Goal: Transaction & Acquisition: Purchase product/service

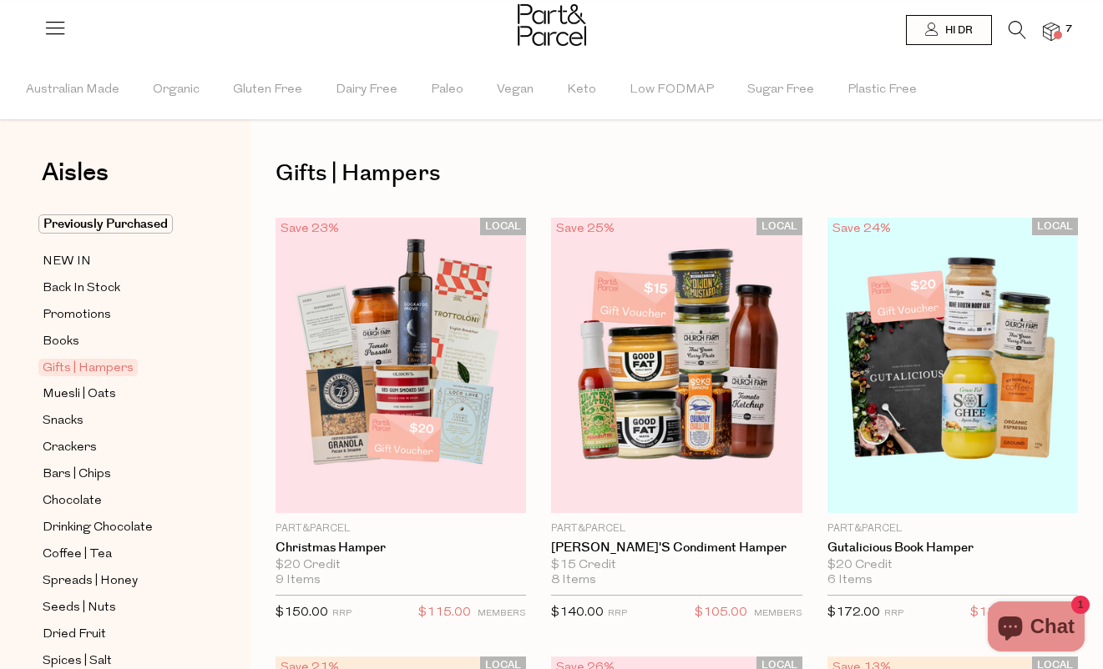
click at [1067, 32] on span "7" at bounding box center [1068, 29] width 15 height 15
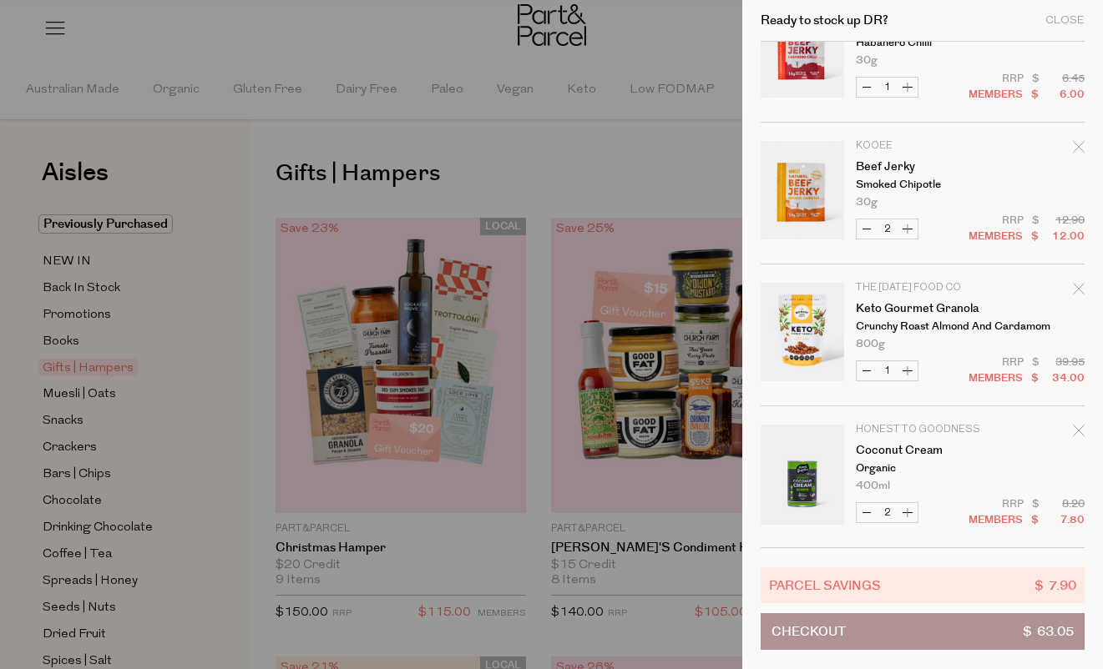
scroll to position [203, 0]
click at [1075, 285] on icon "Remove Keto Gourmet Granola" at bounding box center [1079, 289] width 12 height 12
click at [674, 38] on div at bounding box center [551, 334] width 1103 height 669
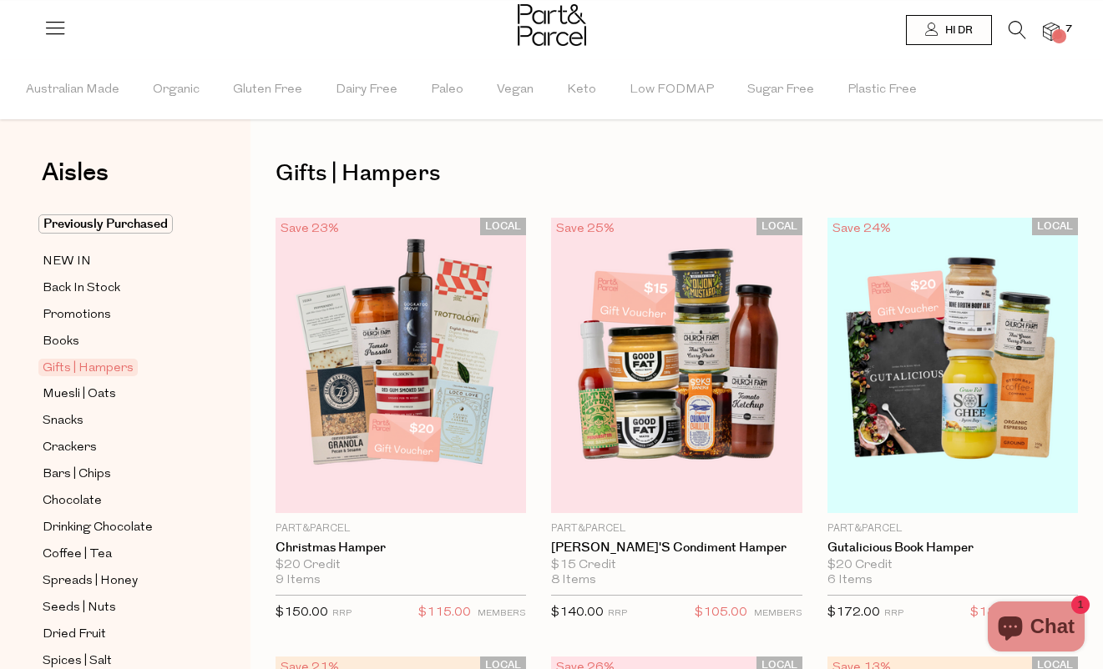
click at [1027, 28] on li "7" at bounding box center [1042, 32] width 33 height 23
click at [1011, 28] on icon at bounding box center [1017, 30] width 18 height 18
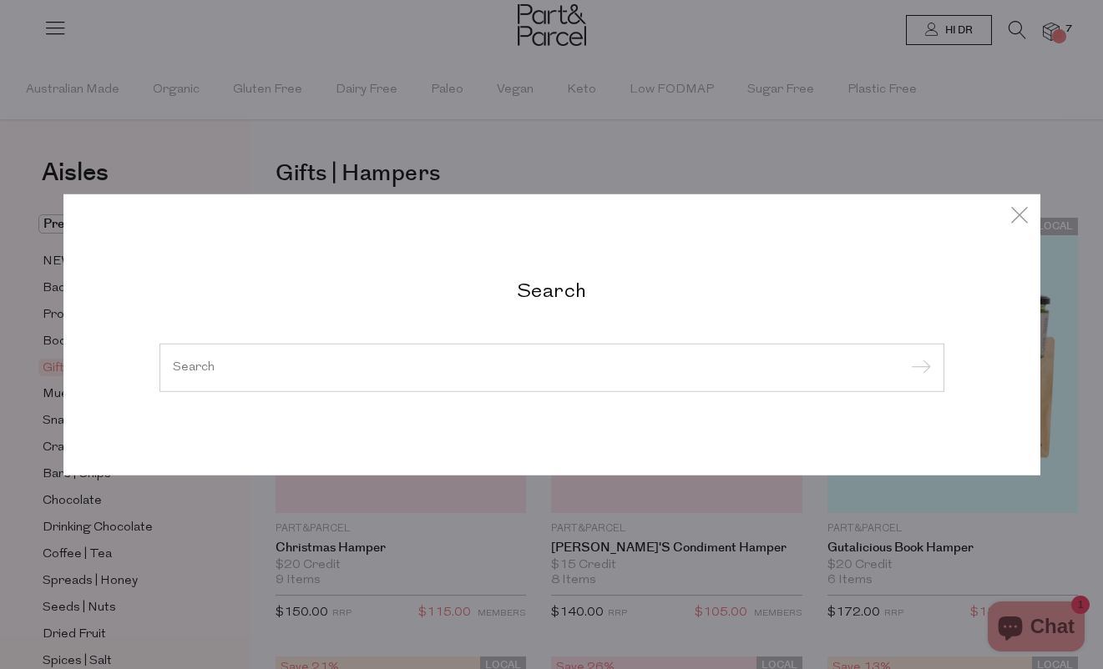
click at [519, 371] on input "search" at bounding box center [552, 367] width 758 height 13
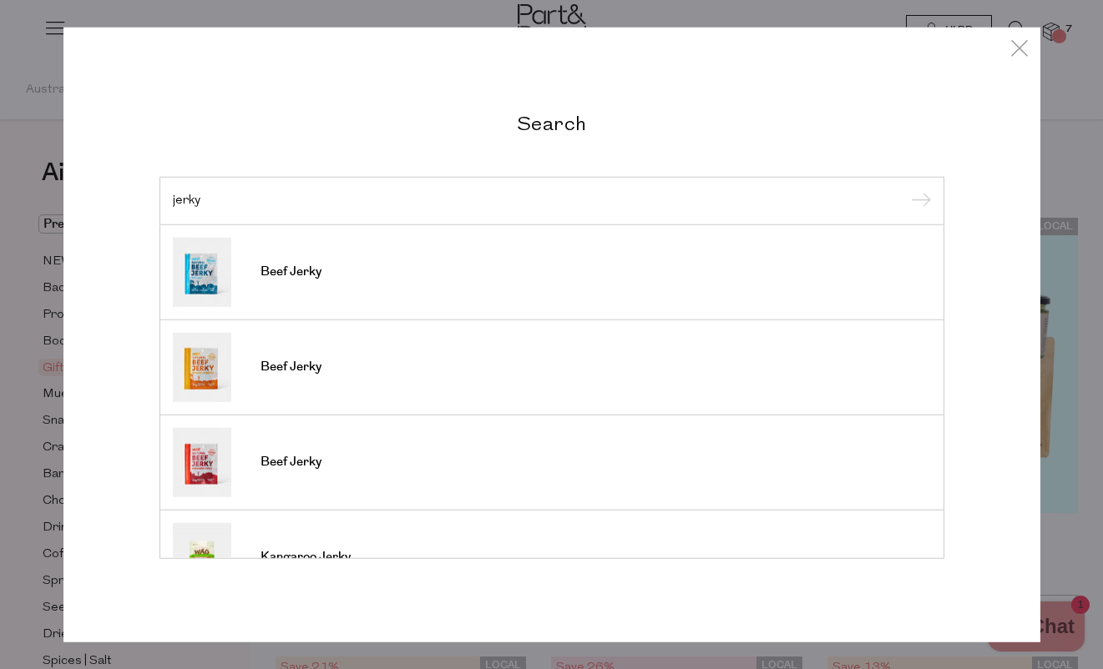
type input "jerky"
click at [917, 202] on input "submit" at bounding box center [918, 201] width 25 height 25
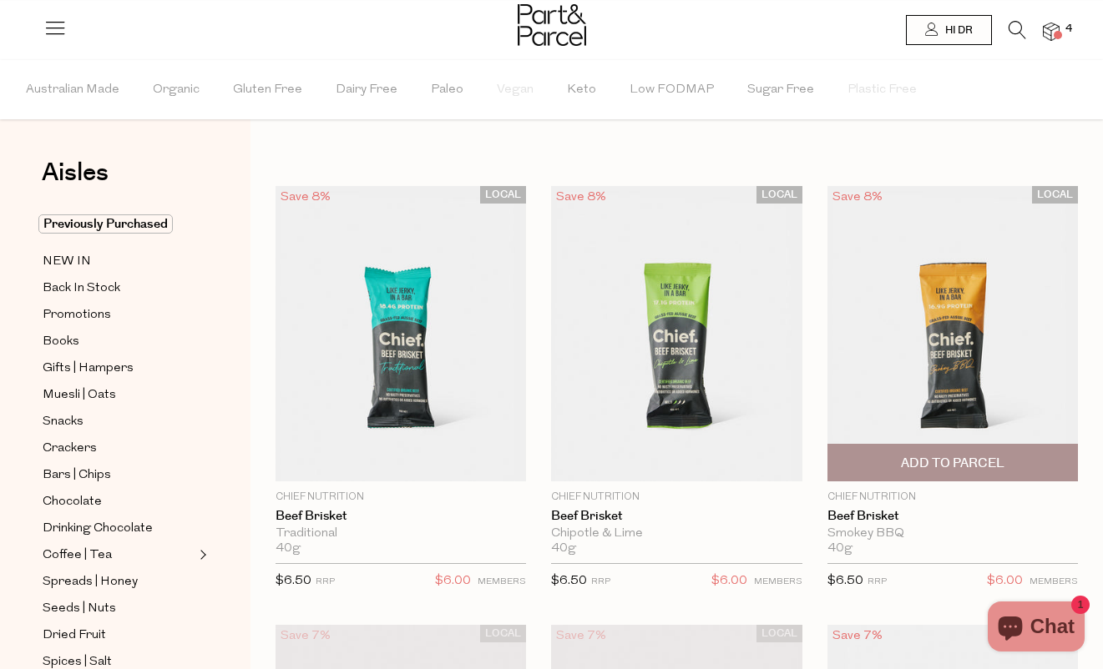
click at [920, 461] on span "Add To Parcel" at bounding box center [952, 464] width 103 height 18
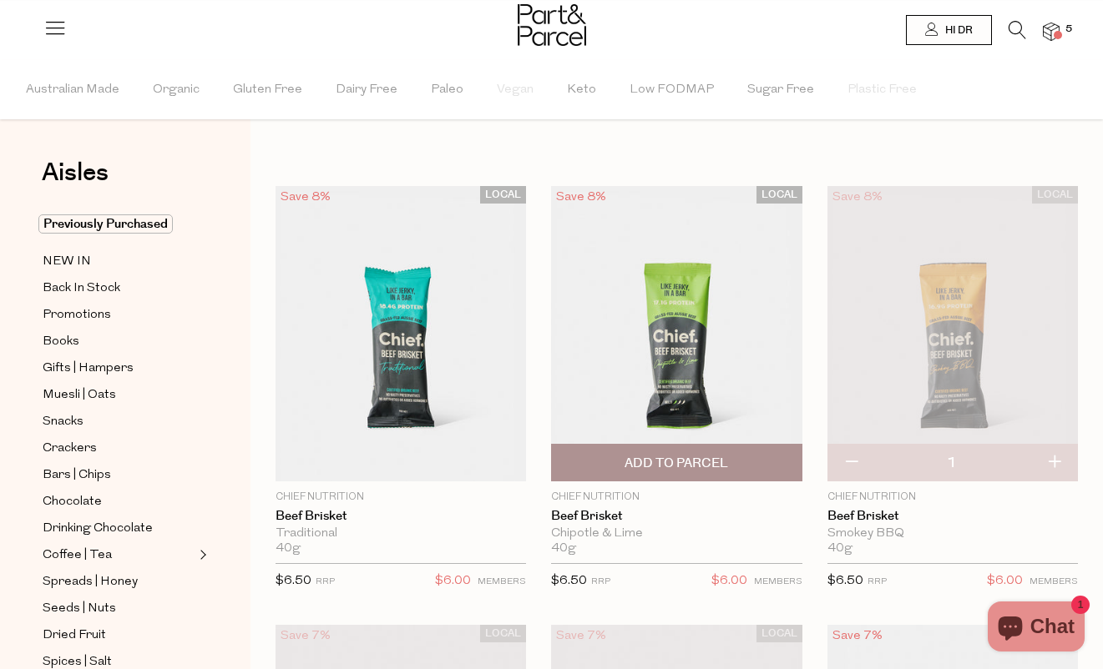
click at [664, 466] on span "Add To Parcel" at bounding box center [675, 464] width 103 height 18
